Goal: Check status: Check status

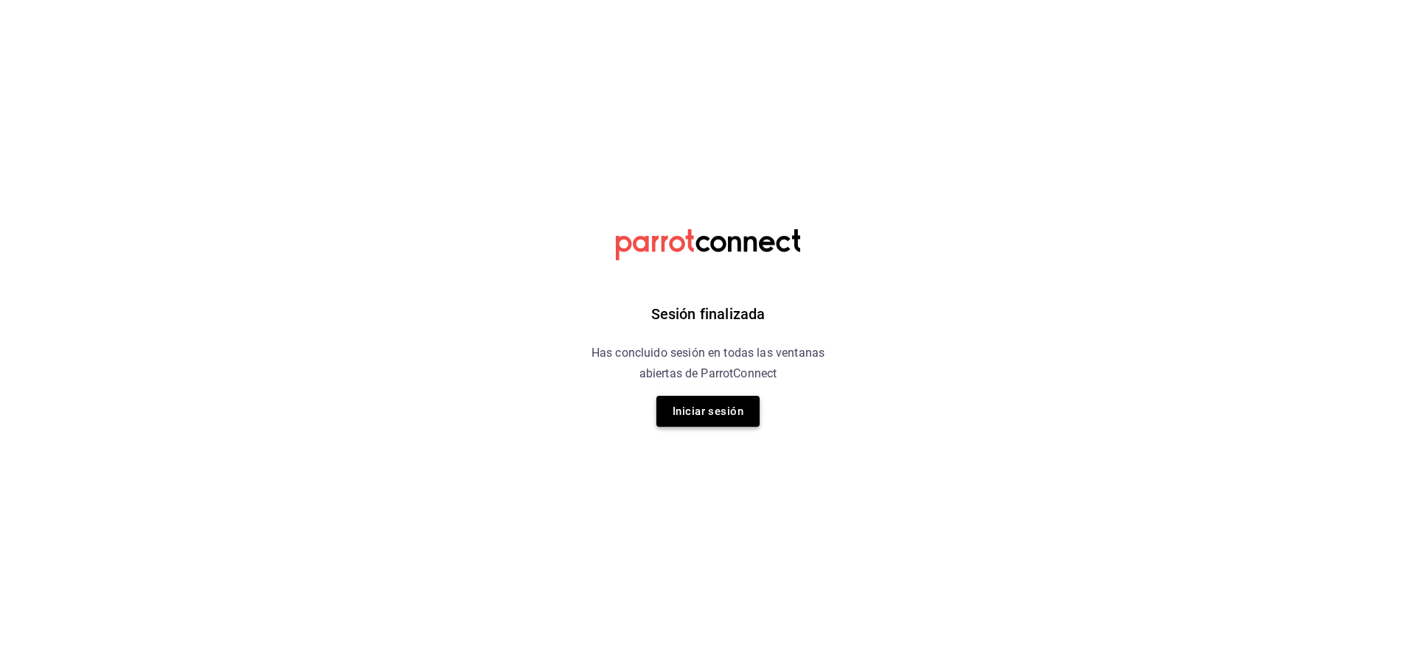
click at [681, 411] on button "Iniciar sesión" at bounding box center [707, 411] width 103 height 31
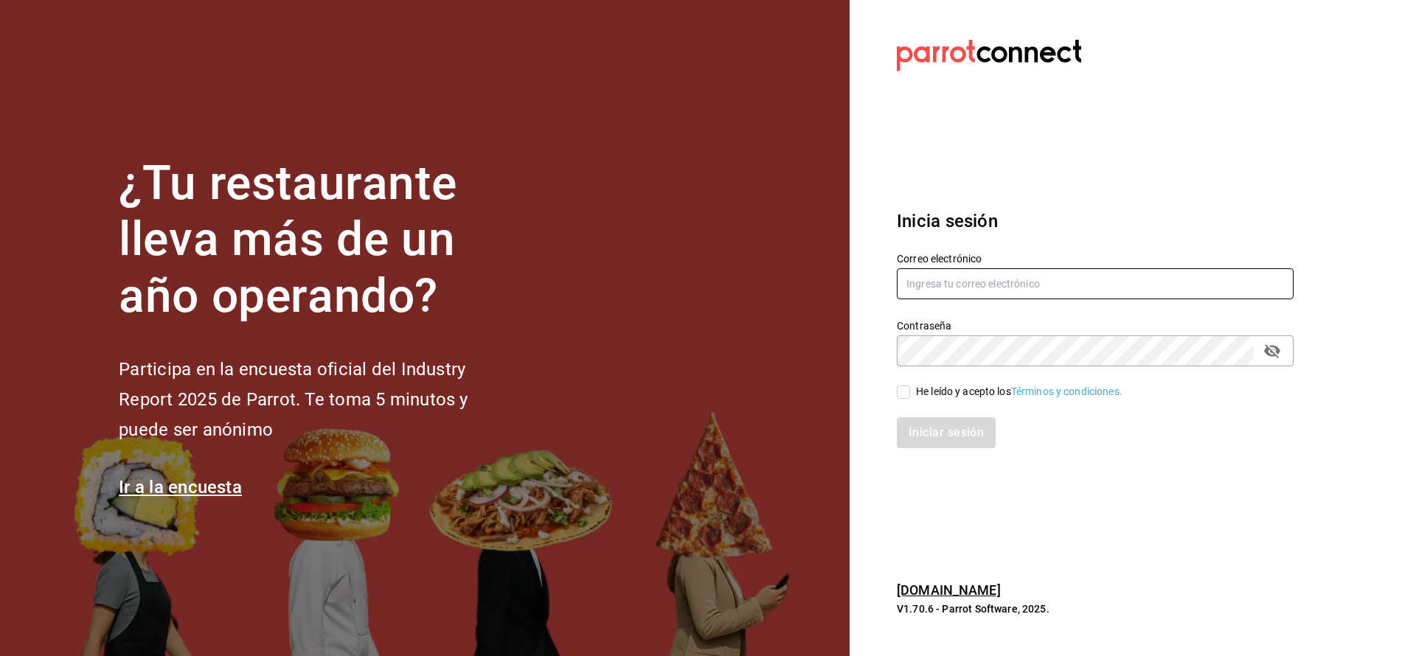
type input "nolita@multiuser.com"
click at [707, 395] on input "He leído y acepto los Términos y condiciones." at bounding box center [903, 392] width 13 height 13
checkbox input "true"
click at [707, 422] on button "Iniciar sesión" at bounding box center [946, 432] width 99 height 31
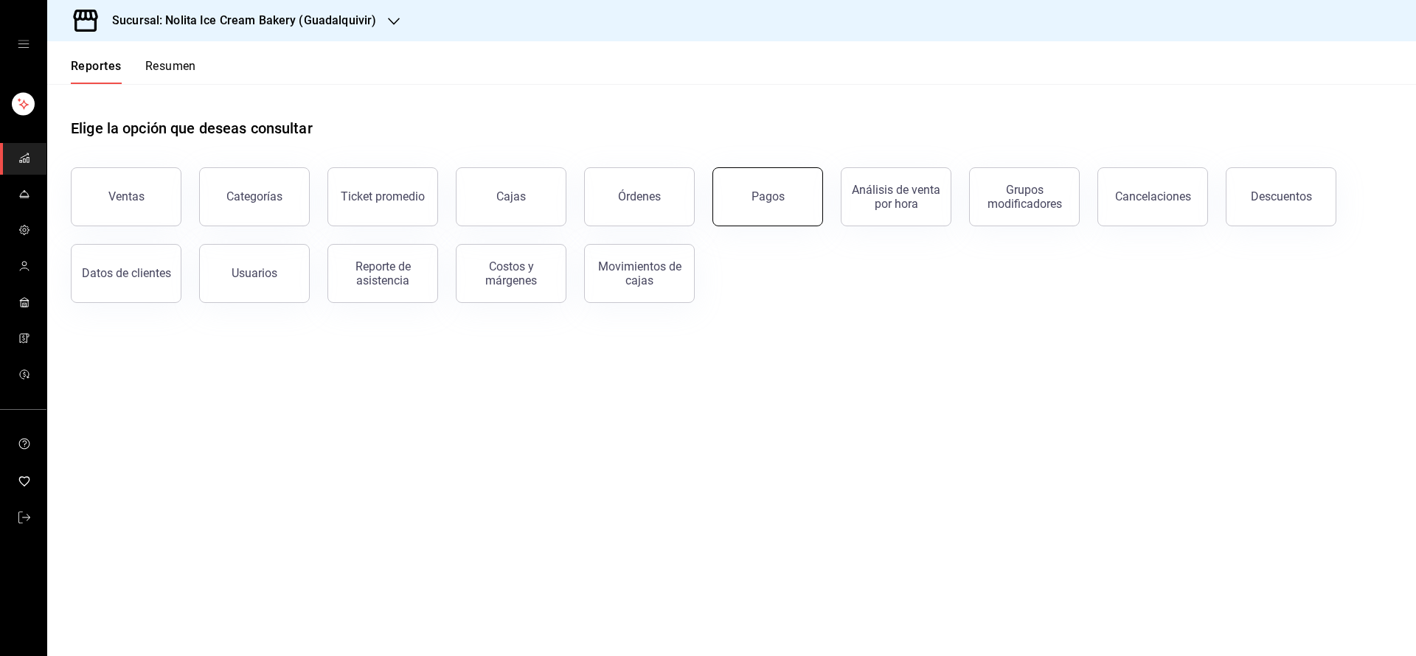
click at [783, 194] on button "Pagos" at bounding box center [767, 196] width 111 height 59
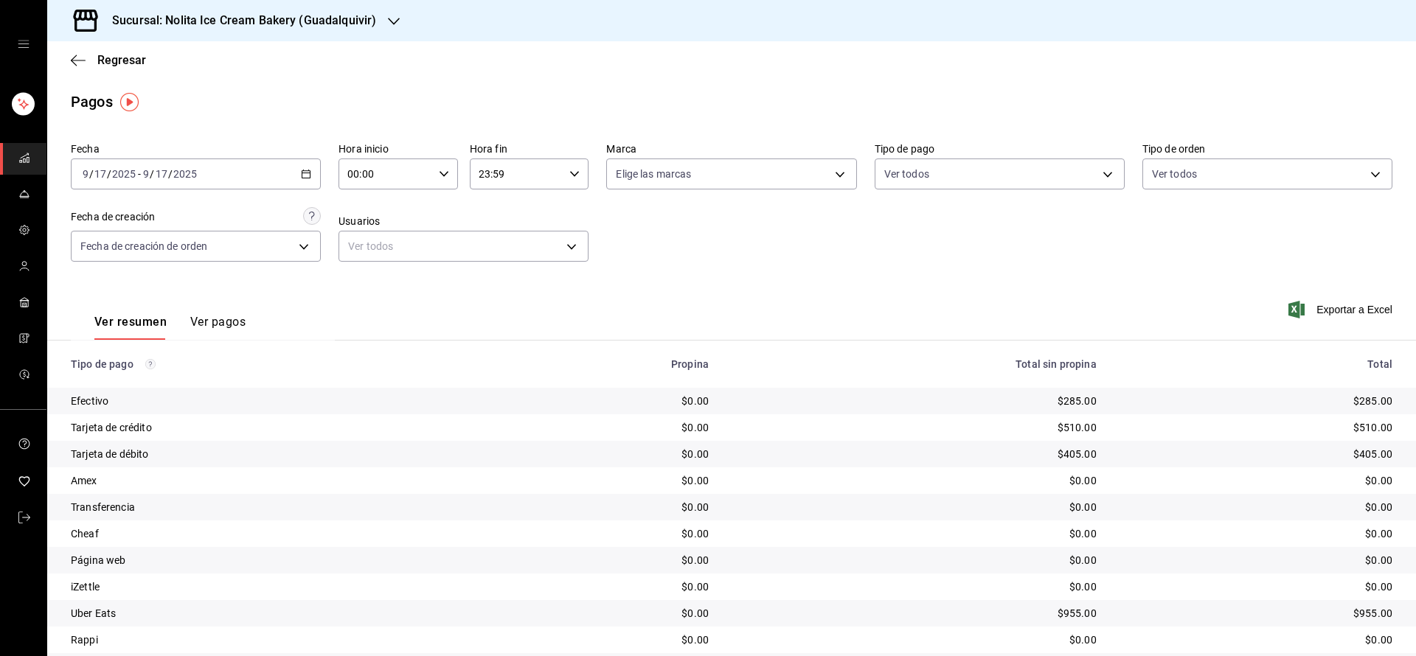
click at [369, 16] on h3 "Sucursal: Nolita Ice Cream Bakery (Guadalquivir)" at bounding box center [238, 21] width 276 height 18
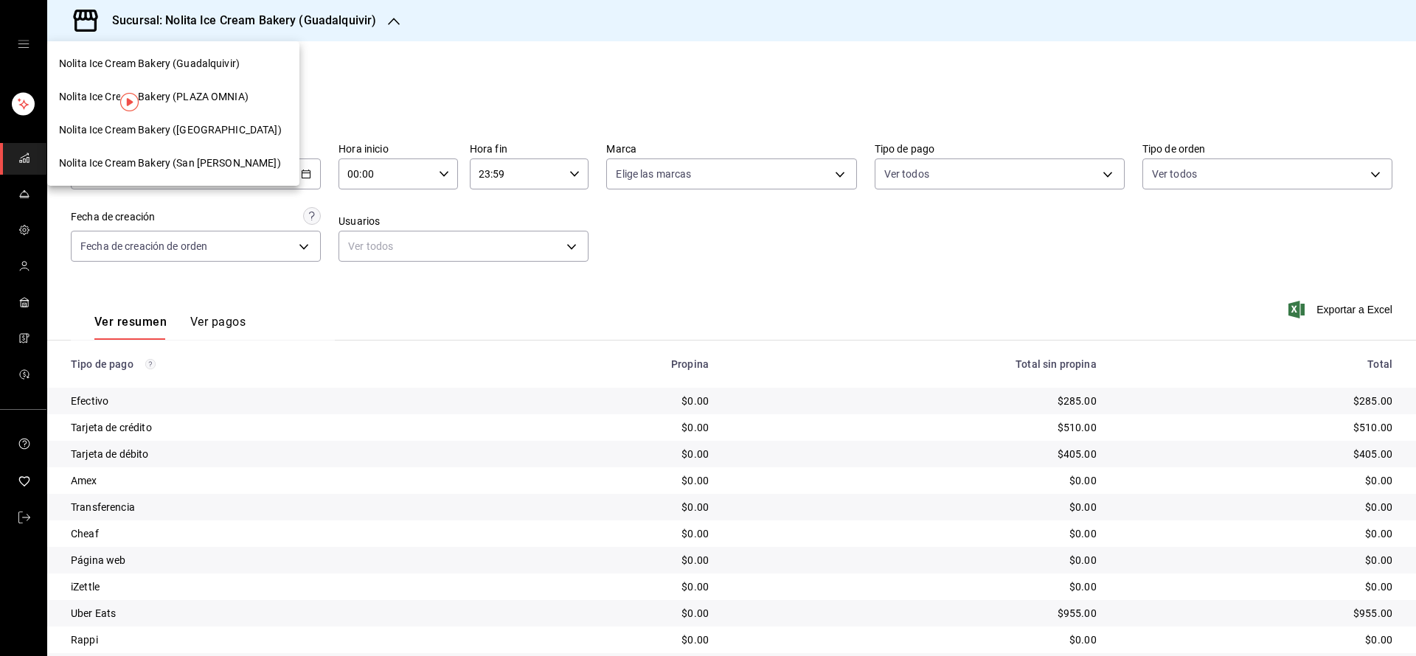
click at [216, 158] on span "Nolita Ice Cream Bakery (San [PERSON_NAME])" at bounding box center [170, 163] width 222 height 15
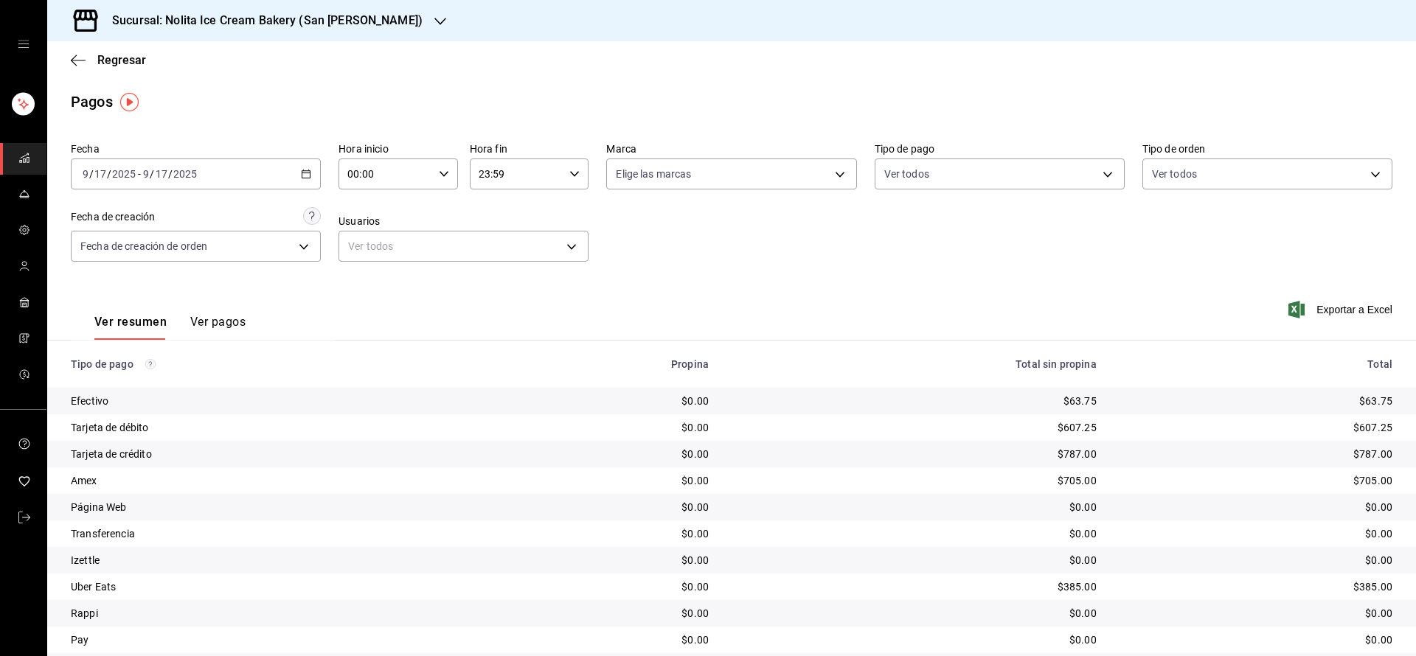
click at [304, 169] on icon "button" at bounding box center [306, 174] width 10 height 10
click at [170, 227] on li "Hoy" at bounding box center [141, 218] width 138 height 33
click at [1051, 457] on div "$787.00" at bounding box center [914, 454] width 364 height 15
click at [1058, 480] on div "$705.00" at bounding box center [914, 480] width 364 height 15
